Goal: Transaction & Acquisition: Purchase product/service

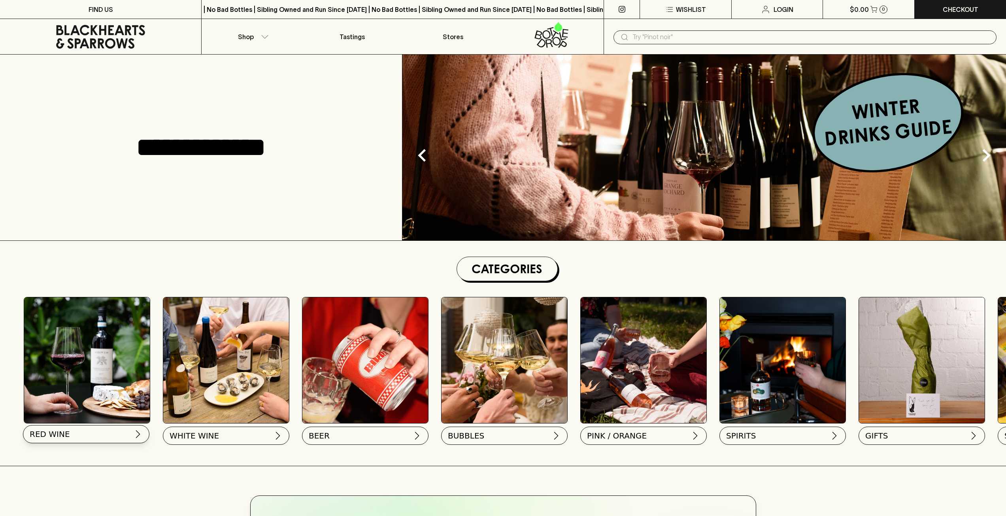
click at [133, 436] on button "RED WINE" at bounding box center [86, 434] width 127 height 18
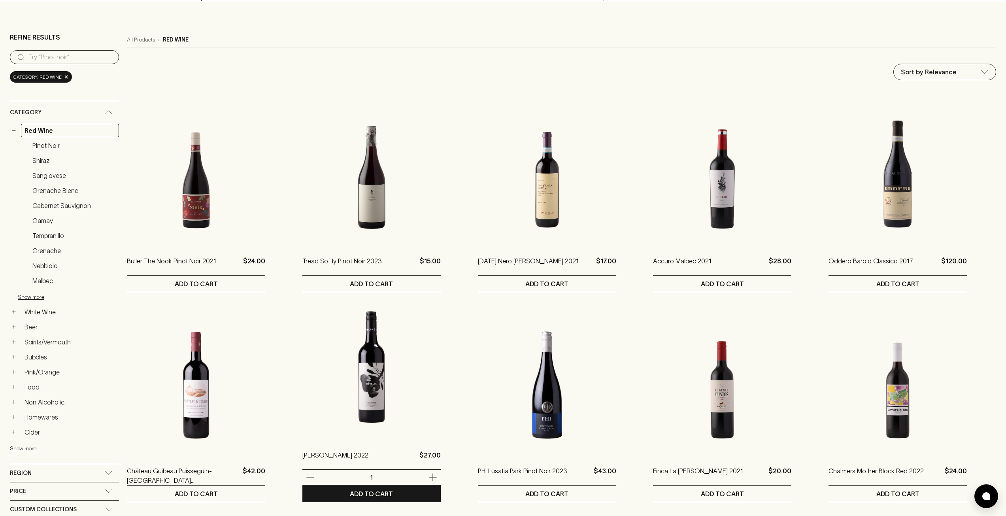
scroll to position [40, 0]
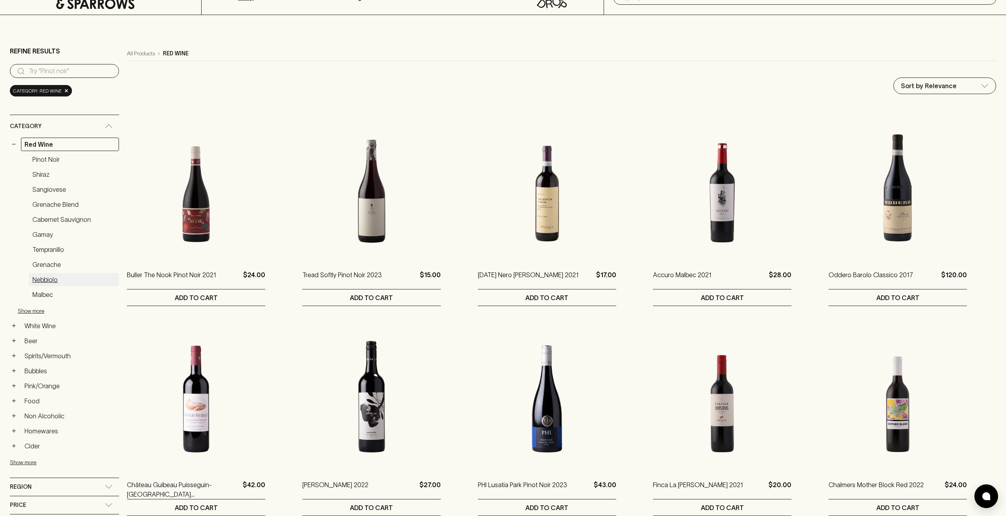
click at [52, 280] on link "Nebbiolo" at bounding box center [74, 279] width 90 height 13
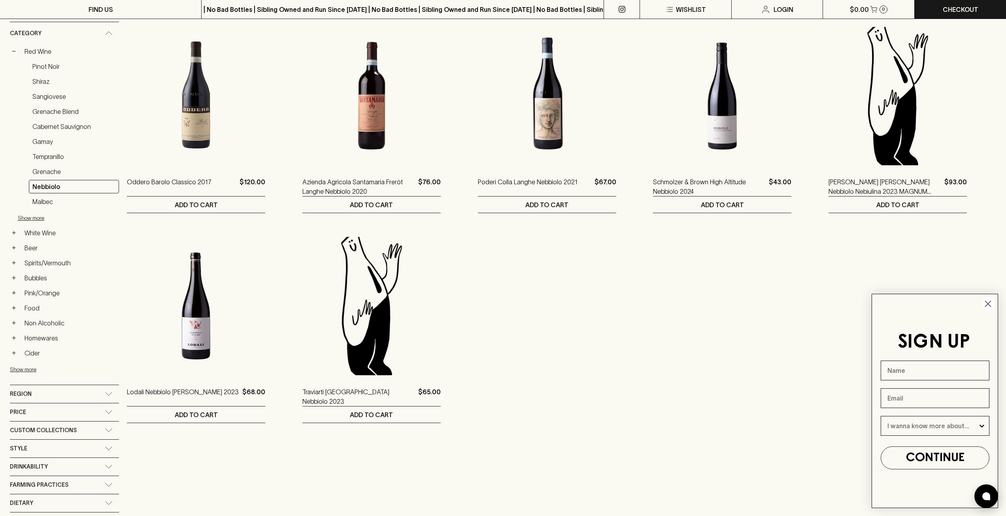
scroll to position [119, 0]
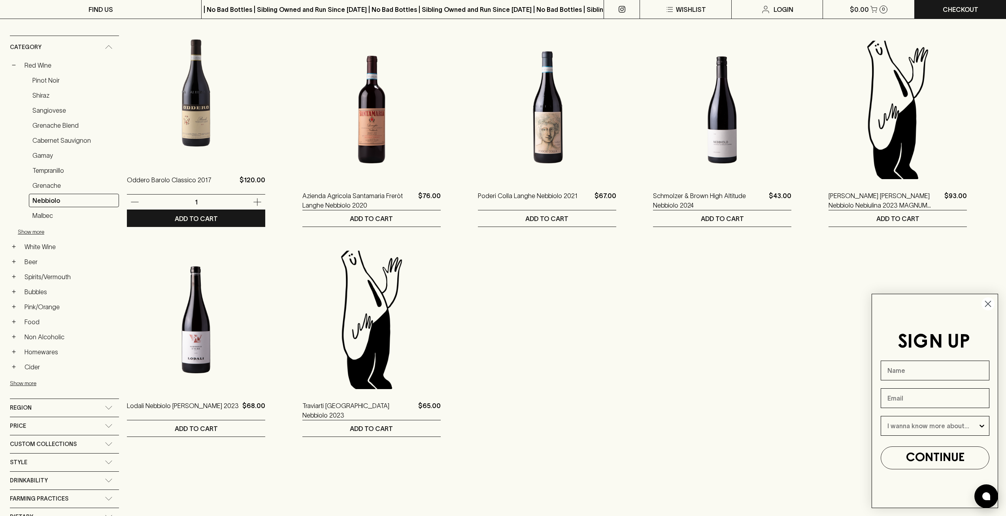
click at [184, 148] on img at bounding box center [196, 94] width 138 height 138
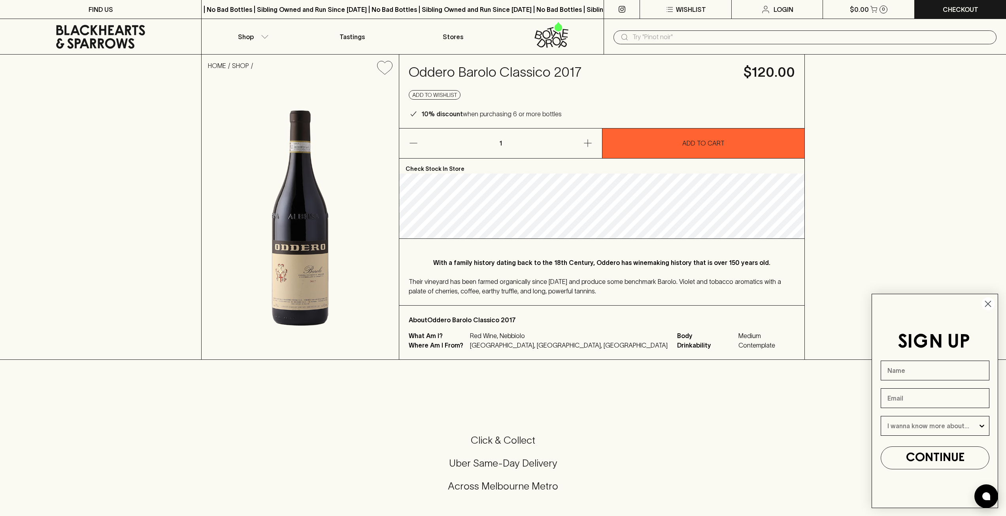
click at [487, 466] on h5 "Uber Same-Day Delivery" at bounding box center [502, 463] width 987 height 13
click at [462, 465] on h5 "Uber Same-Day Delivery" at bounding box center [502, 463] width 987 height 13
drag, startPoint x: 586, startPoint y: 70, endPoint x: 409, endPoint y: 77, distance: 177.3
click at [409, 77] on h4 "Oddero Barolo Classico 2017" at bounding box center [571, 72] width 325 height 17
copy h4 "Oddero Barolo Classico 2017"
